Goal: Task Accomplishment & Management: Complete application form

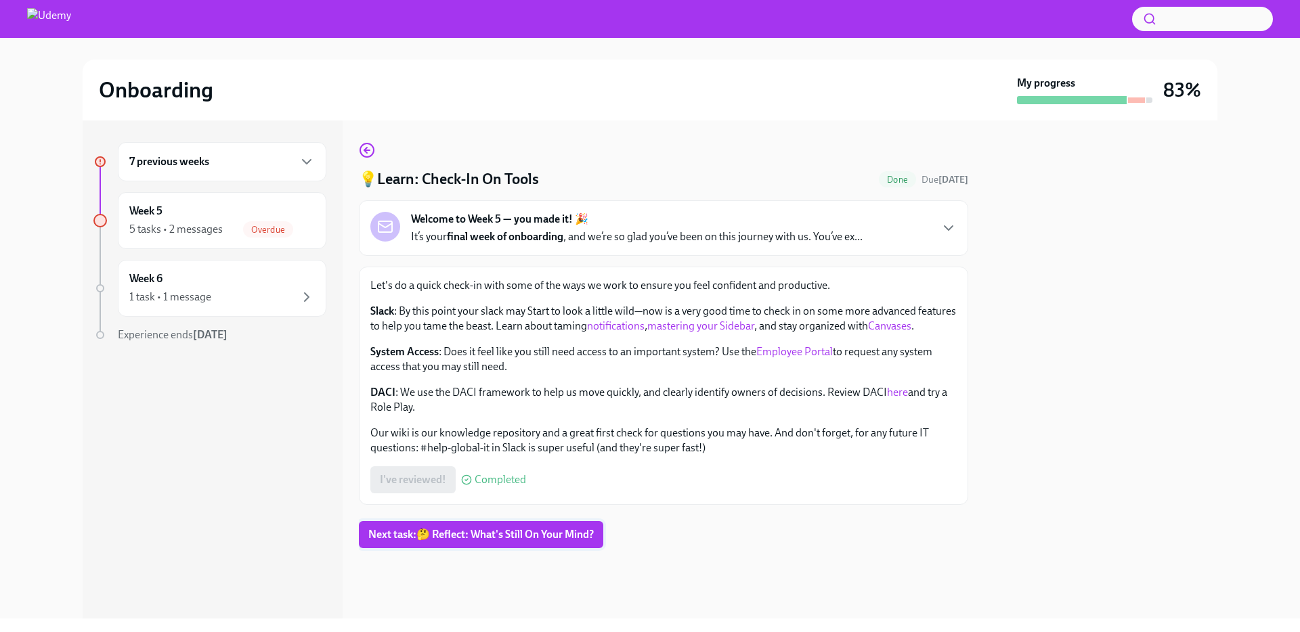
click at [512, 538] on span "Next task : 🤔 Reflect: What's Still On Your Mind?" at bounding box center [480, 535] width 225 height 14
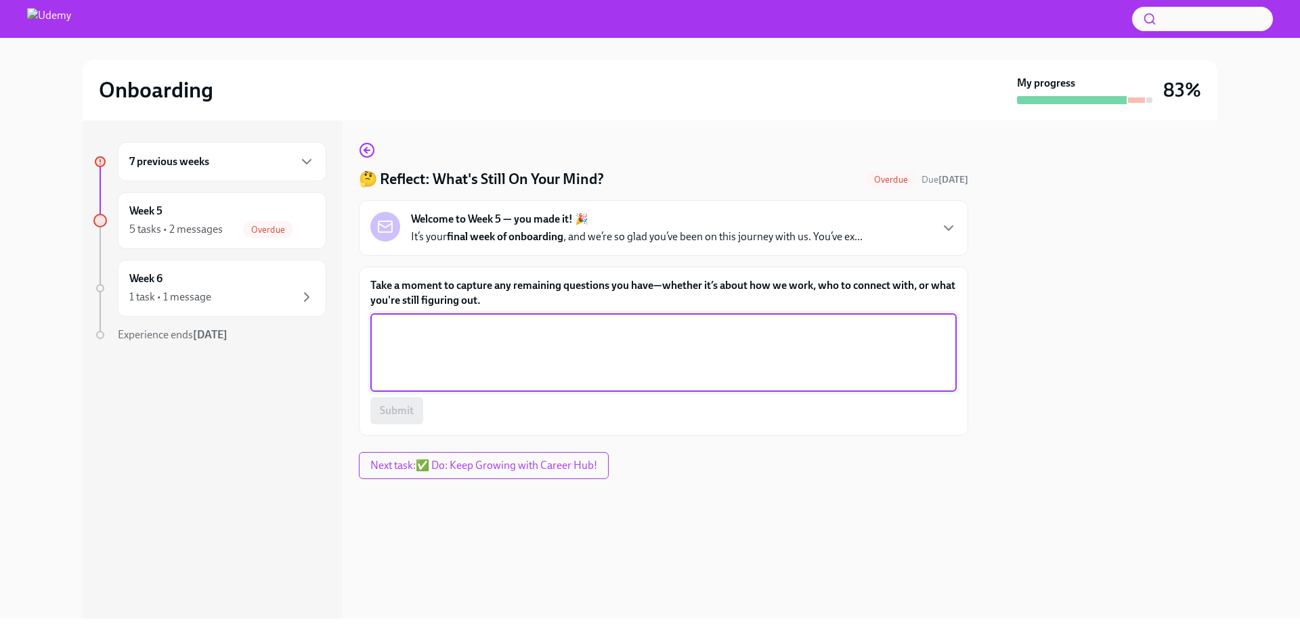
click at [491, 359] on textarea "Take a moment to capture any remaining questions you have—whether it’s about ho…" at bounding box center [663, 352] width 570 height 65
click at [466, 327] on textarea "Take a moment to capture any remaining questions you have—whether it’s about ho…" at bounding box center [663, 352] width 570 height 65
click at [795, 328] on textarea "It's just the little things remaining. Things I think I'll learn on the job. Li…" at bounding box center [663, 352] width 570 height 65
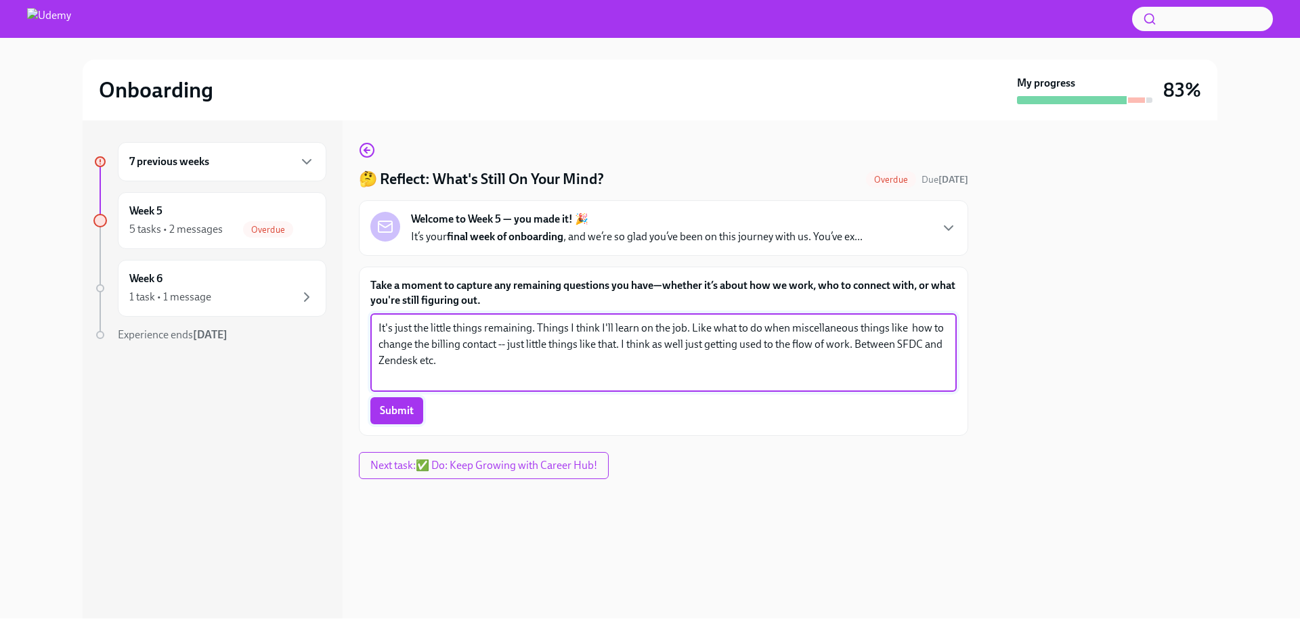
type textarea "It's just the little things remaining. Things I think I'll learn on the job. Li…"
click at [387, 406] on span "Submit" at bounding box center [397, 411] width 34 height 14
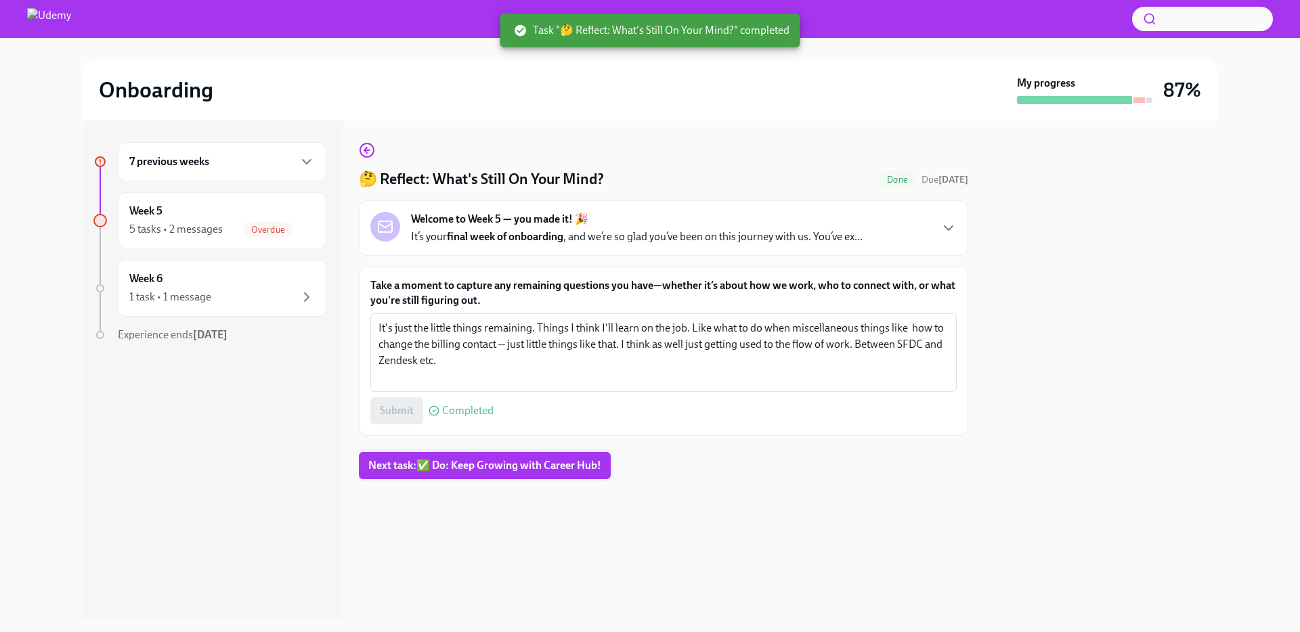
click at [465, 459] on span "Next task : ✅ Do: Keep Growing with Career Hub!" at bounding box center [484, 466] width 233 height 14
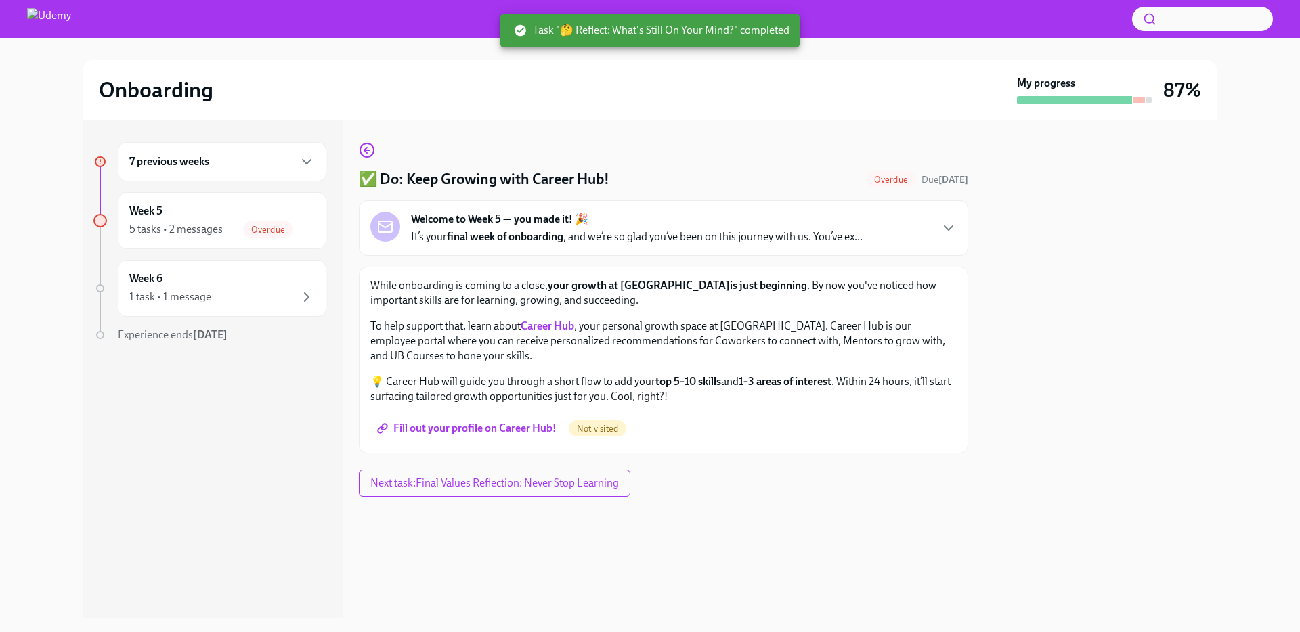
click at [530, 429] on span "Fill out your profile on Career Hub!" at bounding box center [468, 429] width 177 height 14
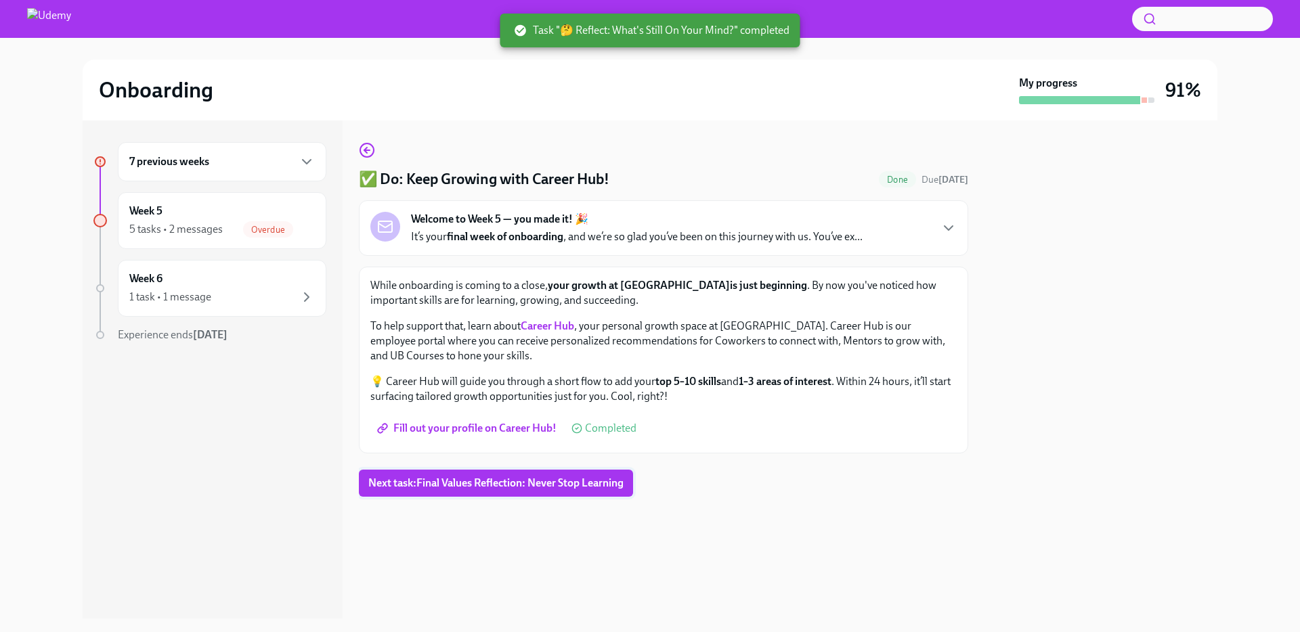
click at [498, 485] on span "Next task : Final Values Reflection: Never Stop Learning" at bounding box center [495, 484] width 255 height 14
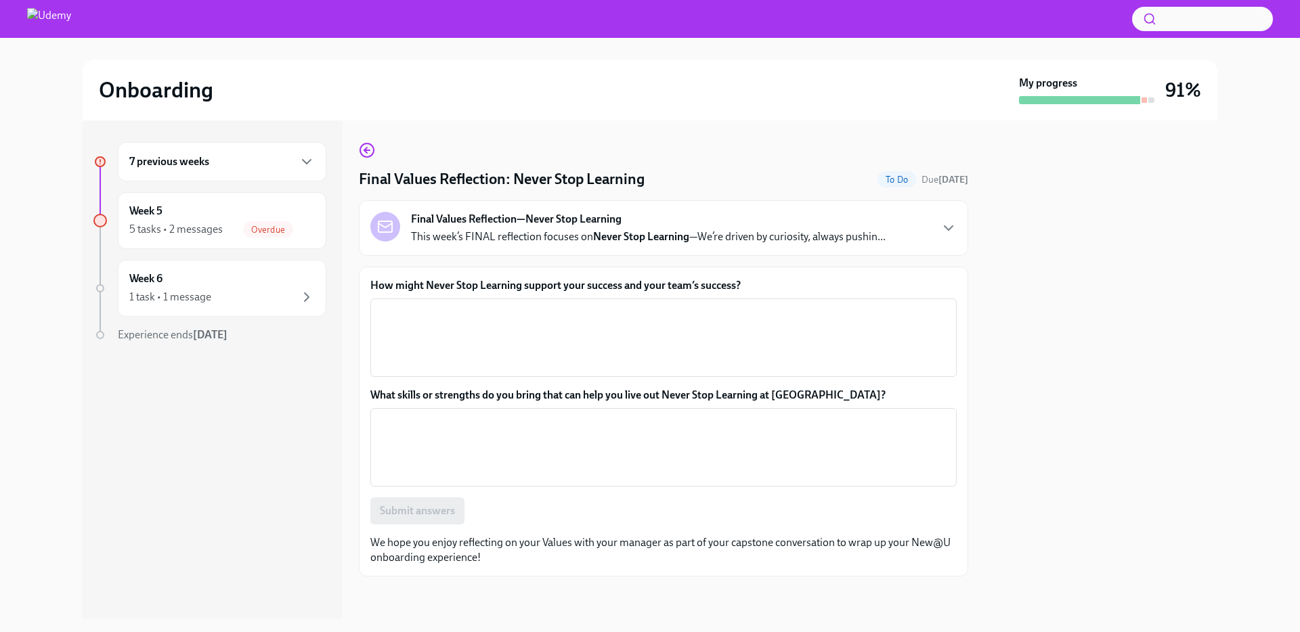
drag, startPoint x: 372, startPoint y: 127, endPoint x: 444, endPoint y: 173, distance: 85.5
click at [372, 127] on div "Final Values Reflection: Never Stop Learning To Do Due [DATE] Final Values Refl…" at bounding box center [663, 370] width 609 height 498
click at [456, 316] on textarea "How might Never Stop Learning support your success and your team’s success?" at bounding box center [663, 337] width 570 height 65
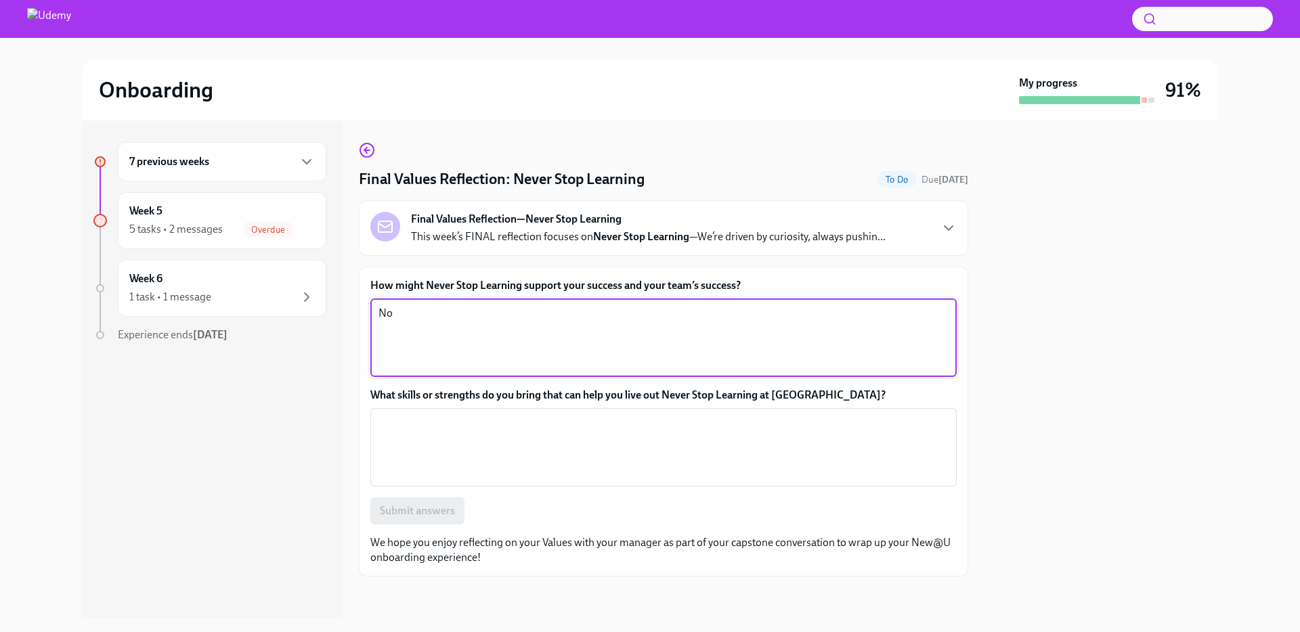
type textarea "N"
click at [827, 313] on textarea "We all have things to teach and learn. No-one person can know it all. By strivi…" at bounding box center [663, 337] width 570 height 65
drag, startPoint x: 913, startPoint y: 314, endPoint x: 815, endPoint y: 306, distance: 98.5
click at [809, 306] on textarea "We all have things to teach and learn. No-one person can know it all. By strivi…" at bounding box center [663, 337] width 570 height 65
type textarea "We all have things to teach and learn. No-one person can know it all. By strivi…"
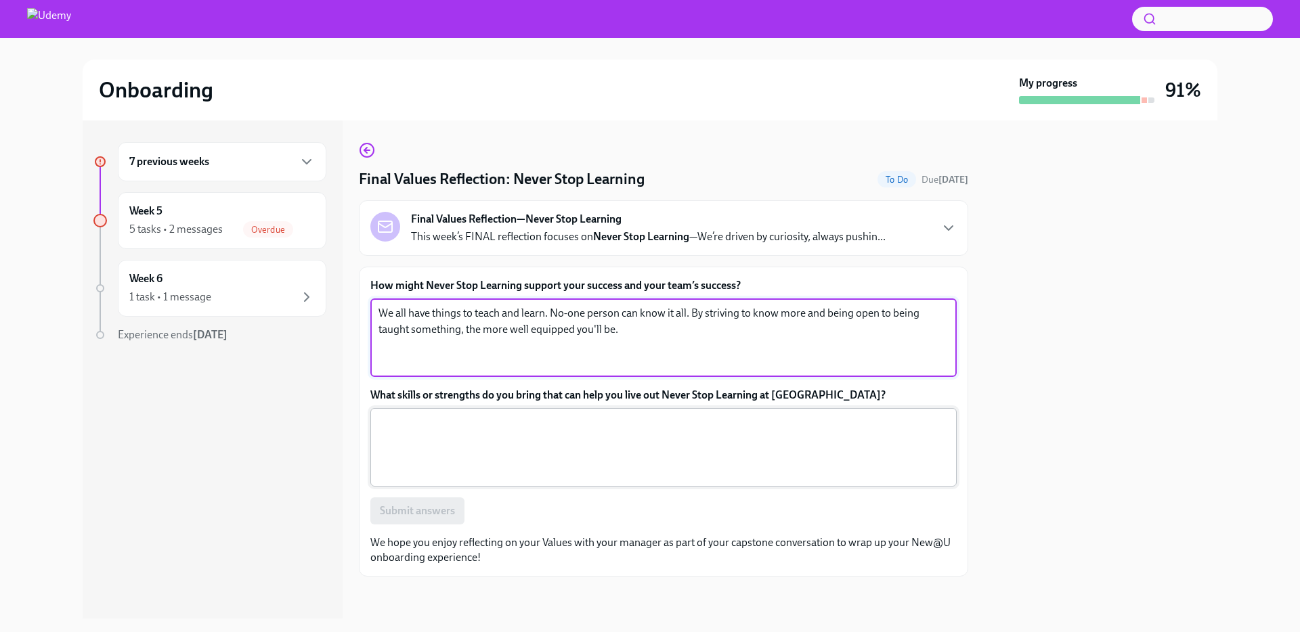
click at [617, 423] on textarea "What skills or strengths do you bring that can help you live out Never Stop Lea…" at bounding box center [663, 447] width 570 height 65
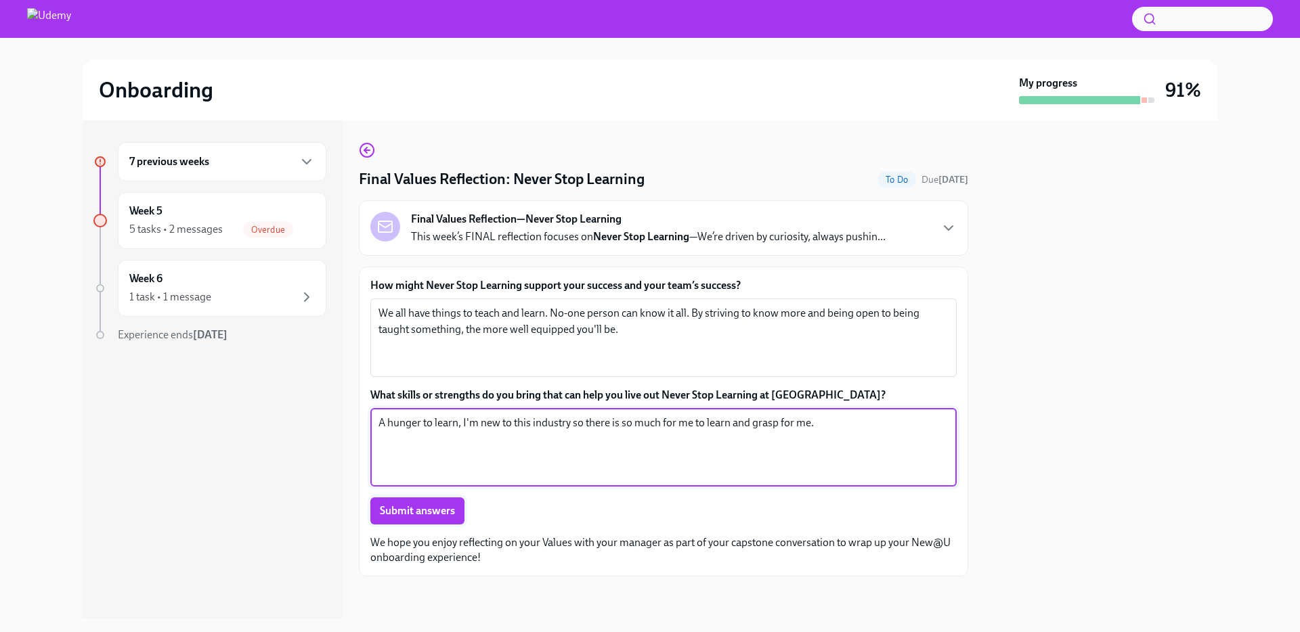
type textarea "A hunger to learn, I'm new to this industry so there is so much for me to learn…"
click at [443, 513] on span "Submit answers" at bounding box center [417, 511] width 75 height 14
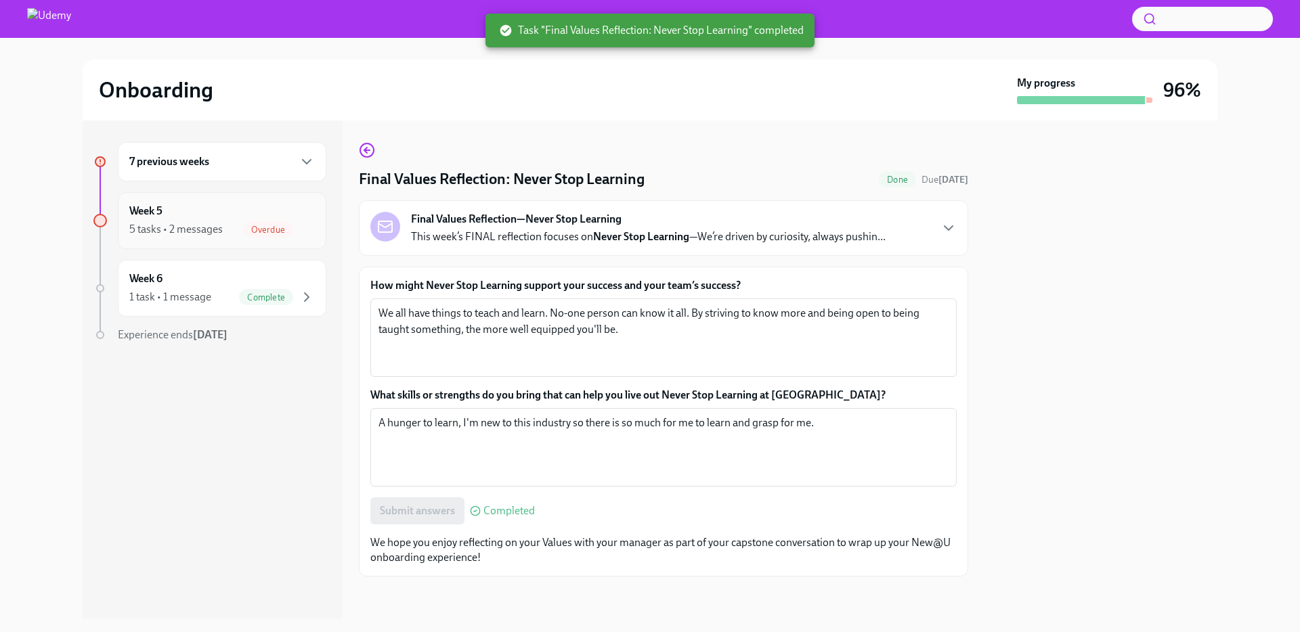
click at [286, 233] on span "Overdue" at bounding box center [268, 230] width 50 height 10
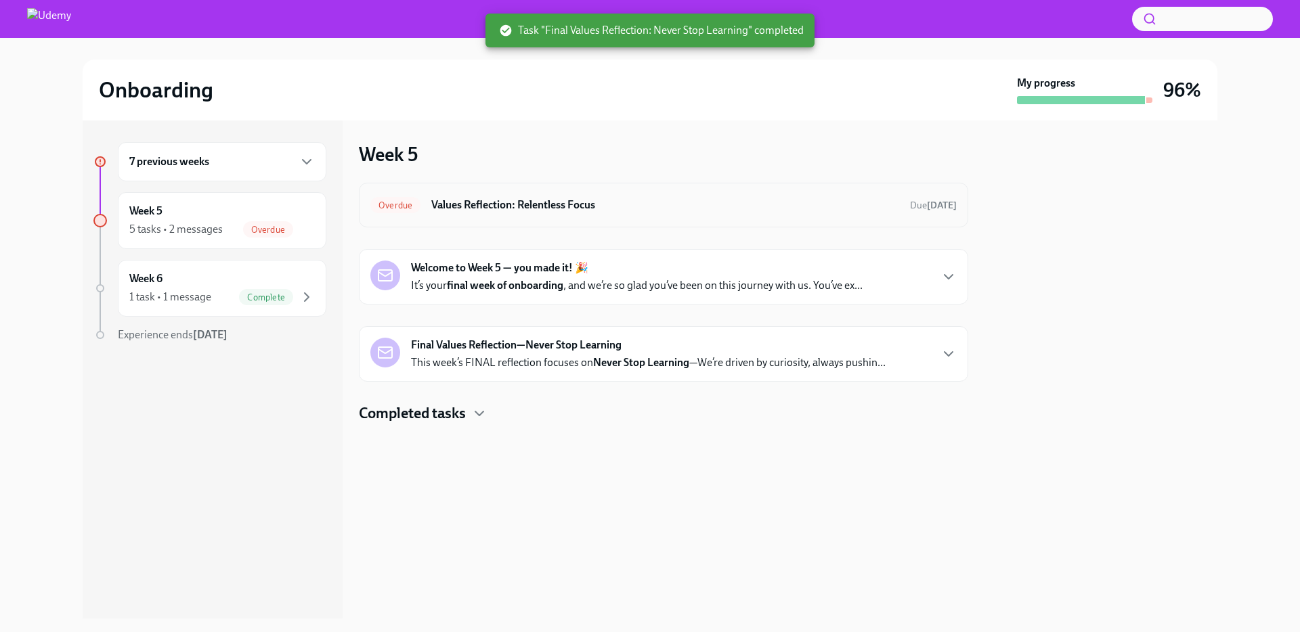
click at [544, 207] on h6 "Values Reflection: Relentless Focus" at bounding box center [665, 205] width 468 height 15
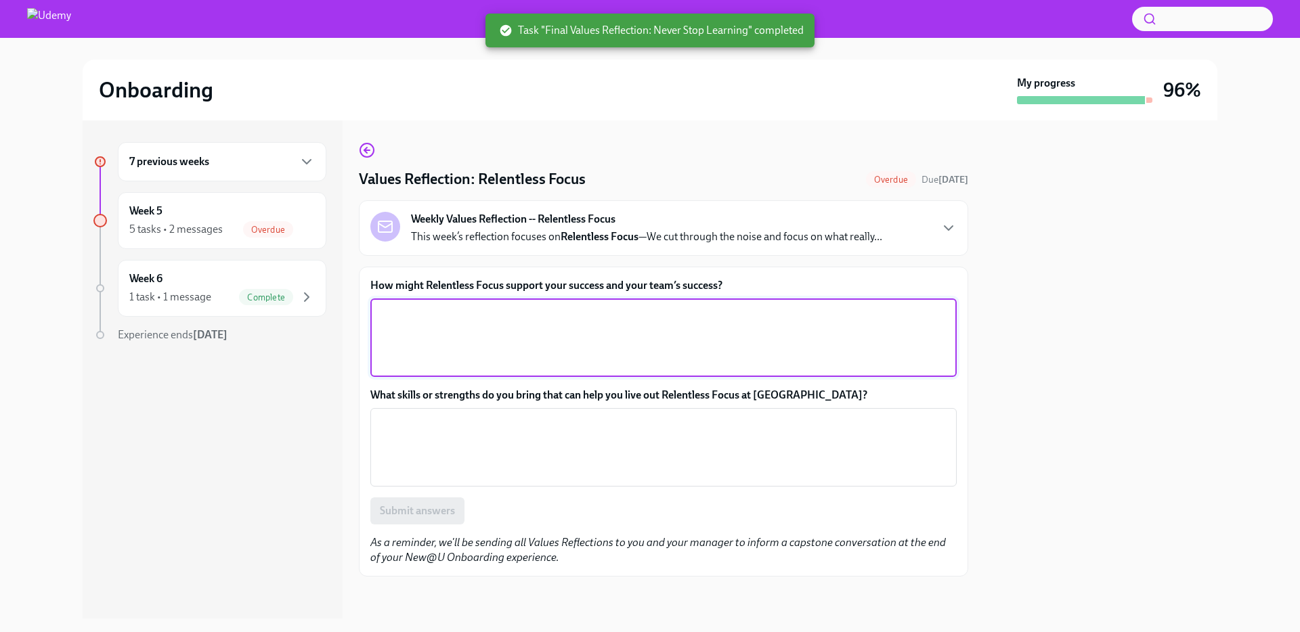
click at [534, 330] on textarea "How might Relentless Focus support your success and your team’s success?" at bounding box center [663, 337] width 570 height 65
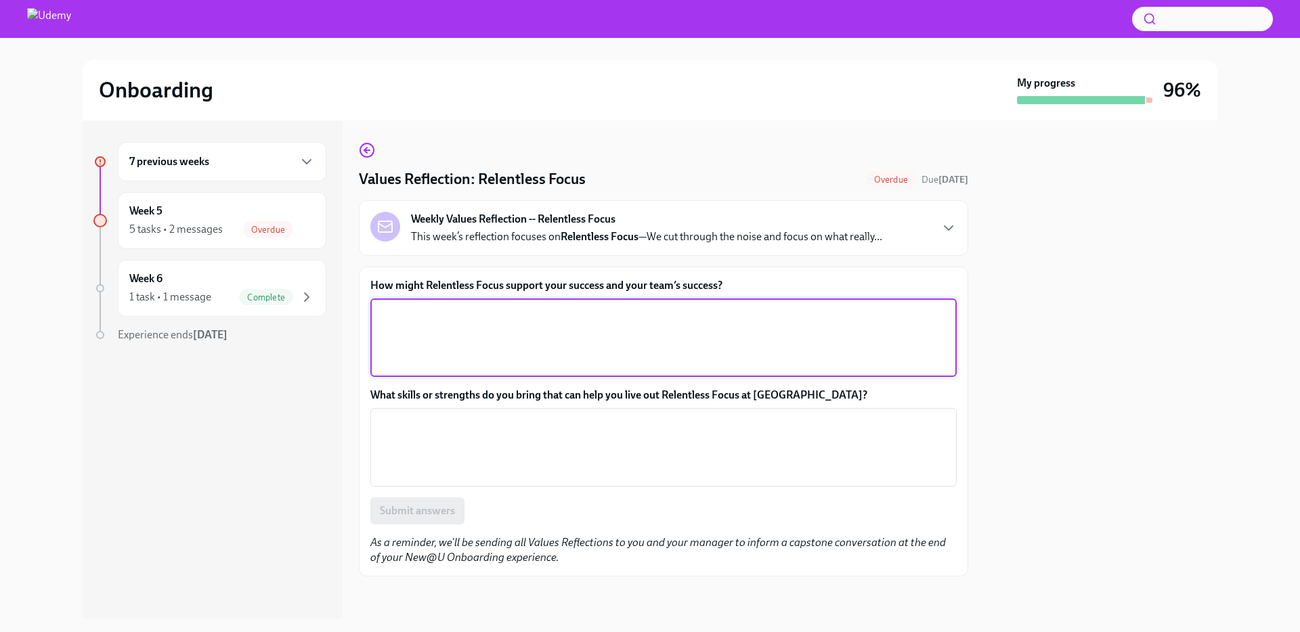
click at [630, 135] on div "Values Reflection: Relentless Focus Overdue Due [DATE] Weekly Values Reflection…" at bounding box center [663, 370] width 609 height 498
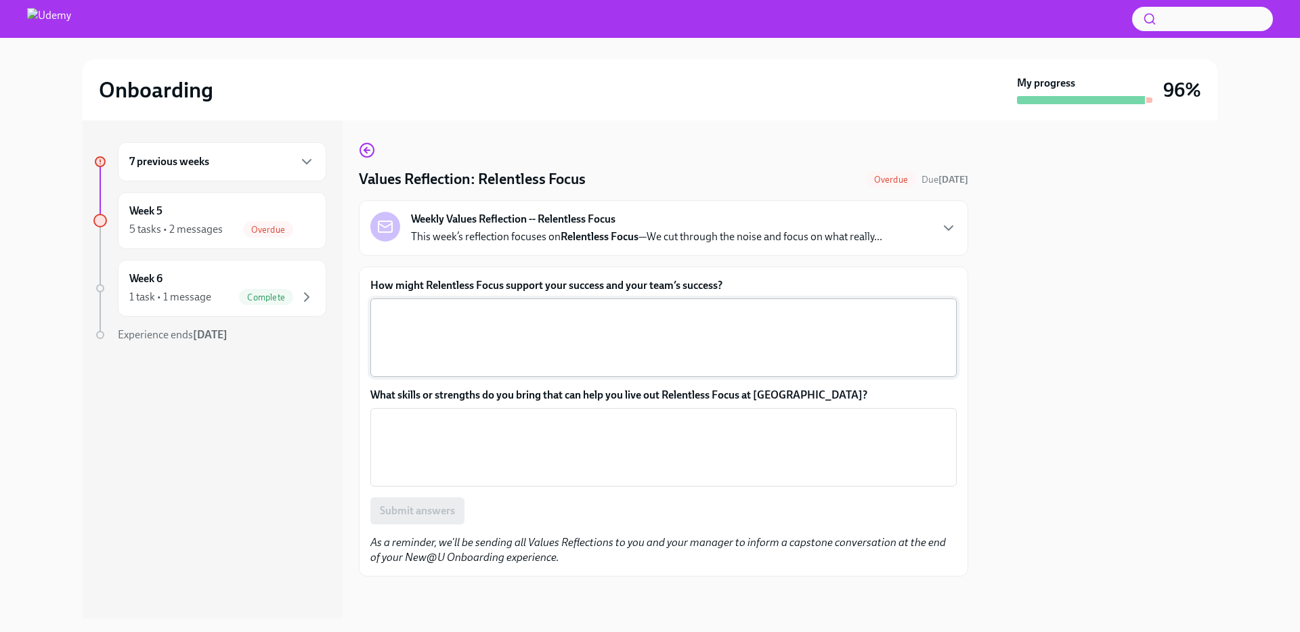
click at [625, 322] on textarea "How might Relentless Focus support your success and your team’s success?" at bounding box center [663, 337] width 570 height 65
